Goal: Information Seeking & Learning: Learn about a topic

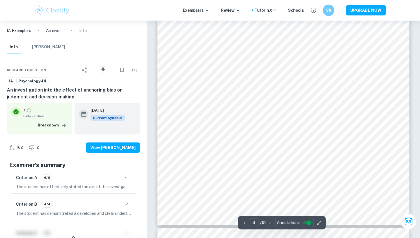
scroll to position [1197, 0]
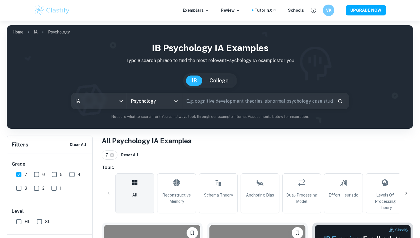
scroll to position [206, 0]
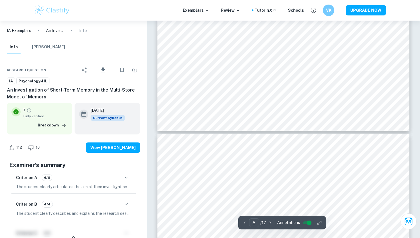
scroll to position [2439, 0]
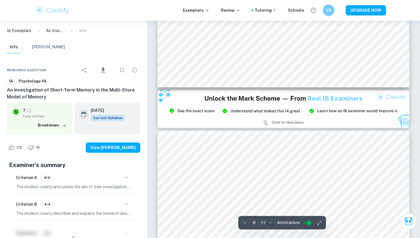
type input "9"
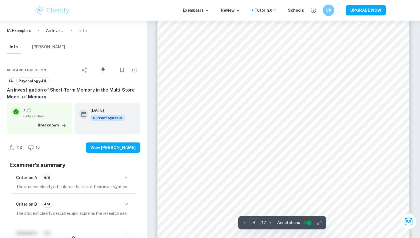
scroll to position [2840, 0]
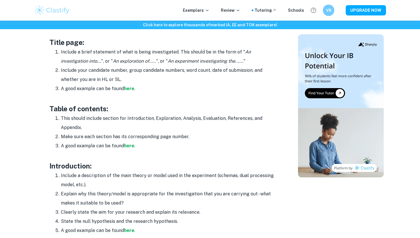
scroll to position [289, 0]
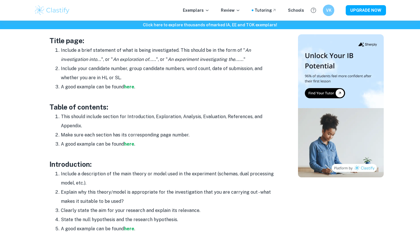
click at [116, 82] on li "Include your candidate number, group candidate numbers, word count, date of sub…" at bounding box center [169, 73] width 217 height 18
click at [127, 87] on strong "here" at bounding box center [129, 86] width 10 height 5
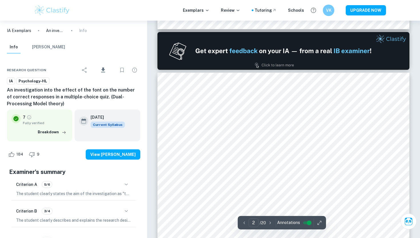
type input "1"
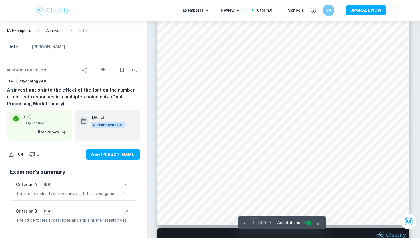
scroll to position [125, 0]
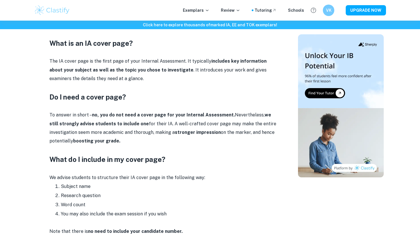
scroll to position [253, 0]
